Goal: Task Accomplishment & Management: Manage account settings

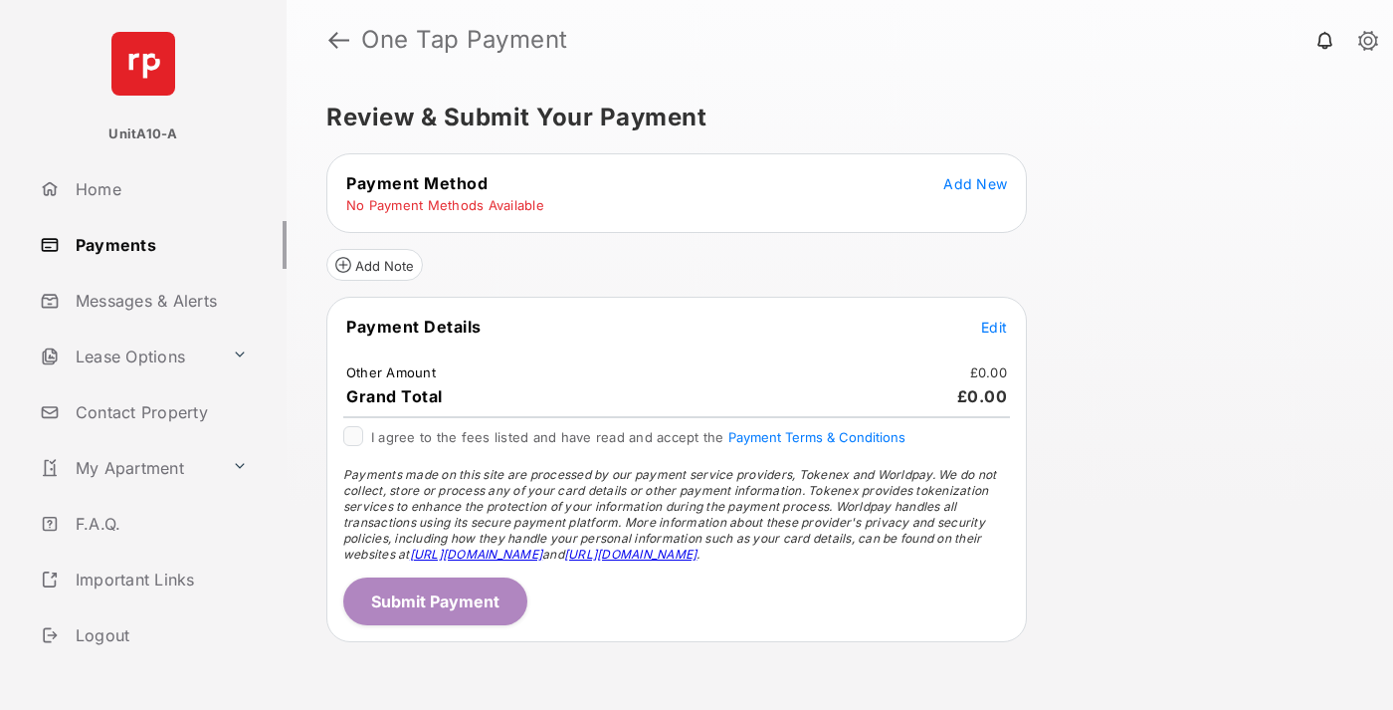
click at [975, 183] on span "Add New" at bounding box center [976, 183] width 64 height 17
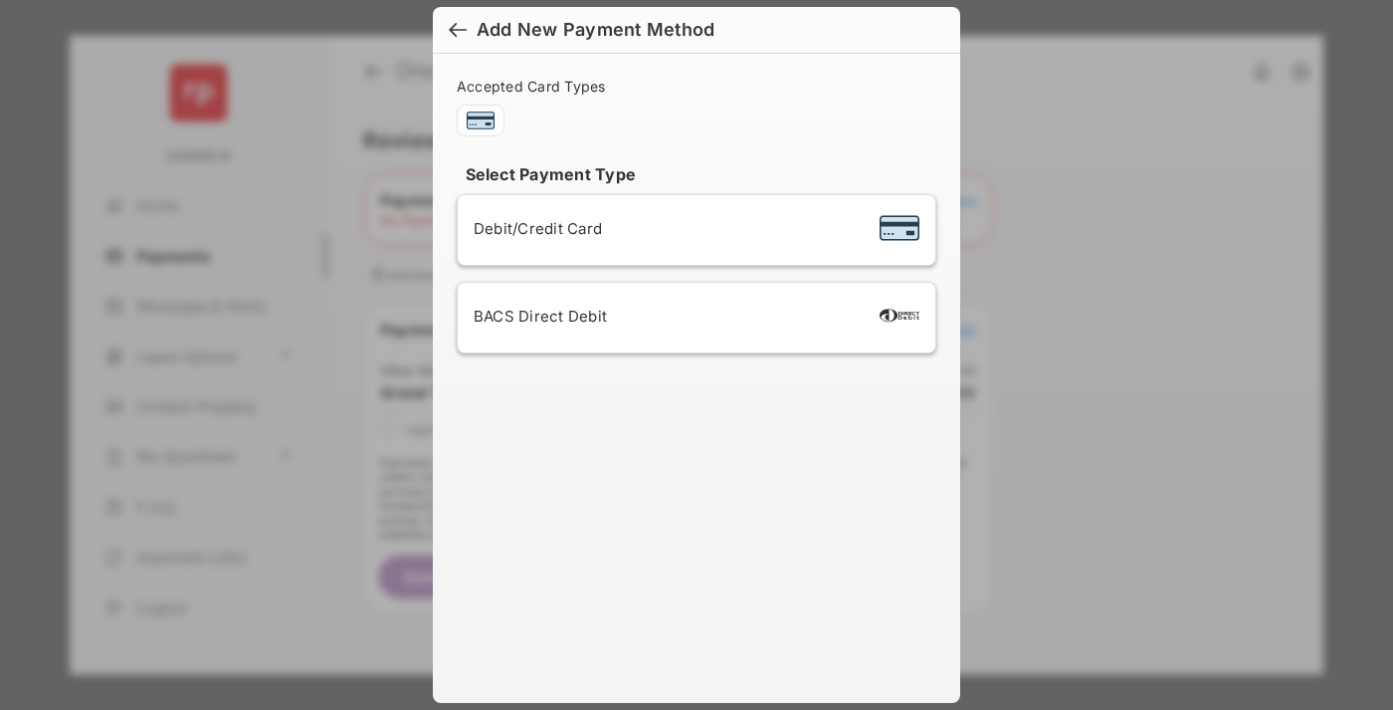
click at [532, 228] on span "Debit/Credit Card" at bounding box center [538, 228] width 128 height 19
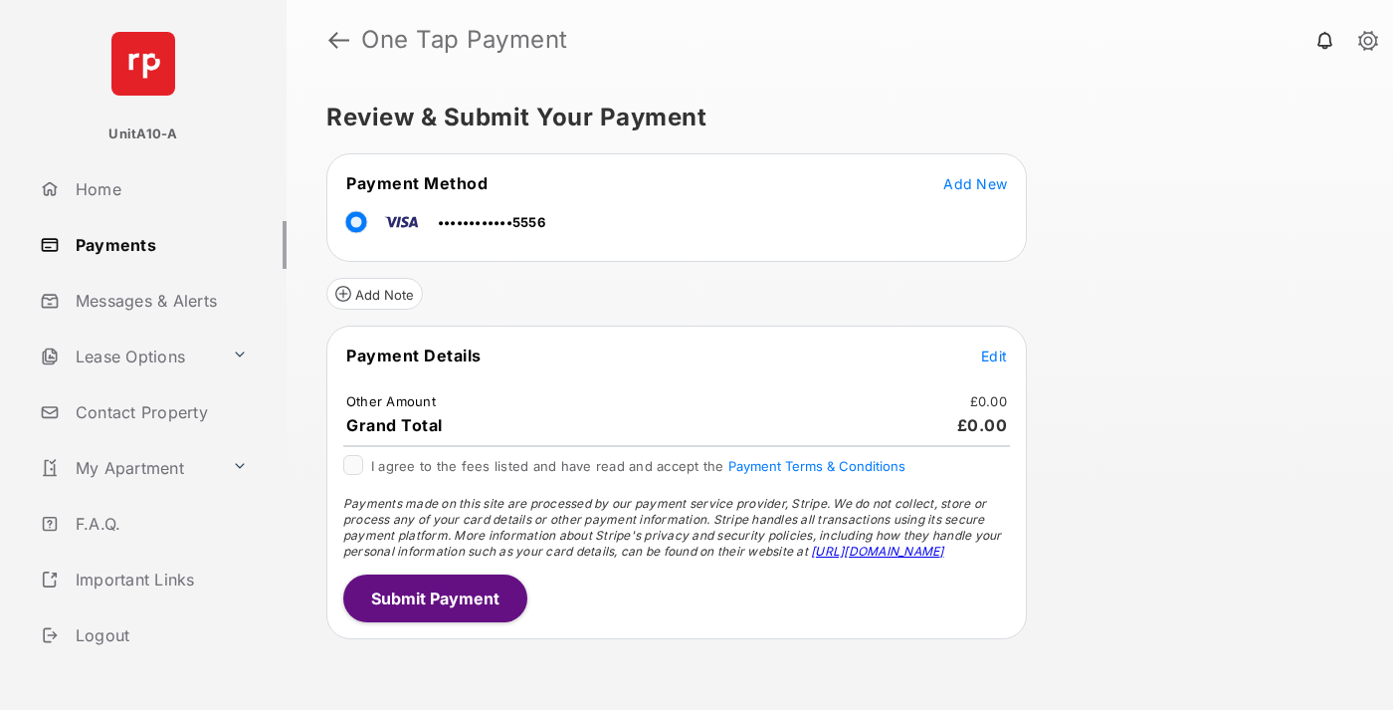
click at [994, 355] on span "Edit" at bounding box center [994, 355] width 26 height 17
click at [434, 597] on button "Submit Payment" at bounding box center [435, 598] width 184 height 48
